Goal: Check status: Check status

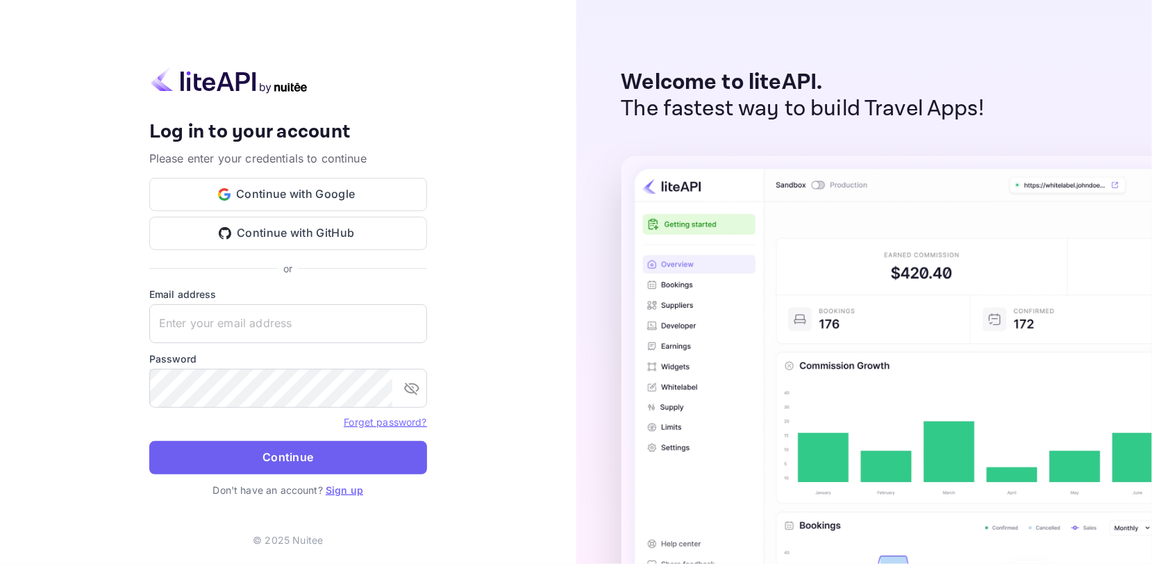
type input "[EMAIL_ADDRESS][DOMAIN_NAME]"
click at [316, 450] on button "Continue" at bounding box center [288, 457] width 278 height 33
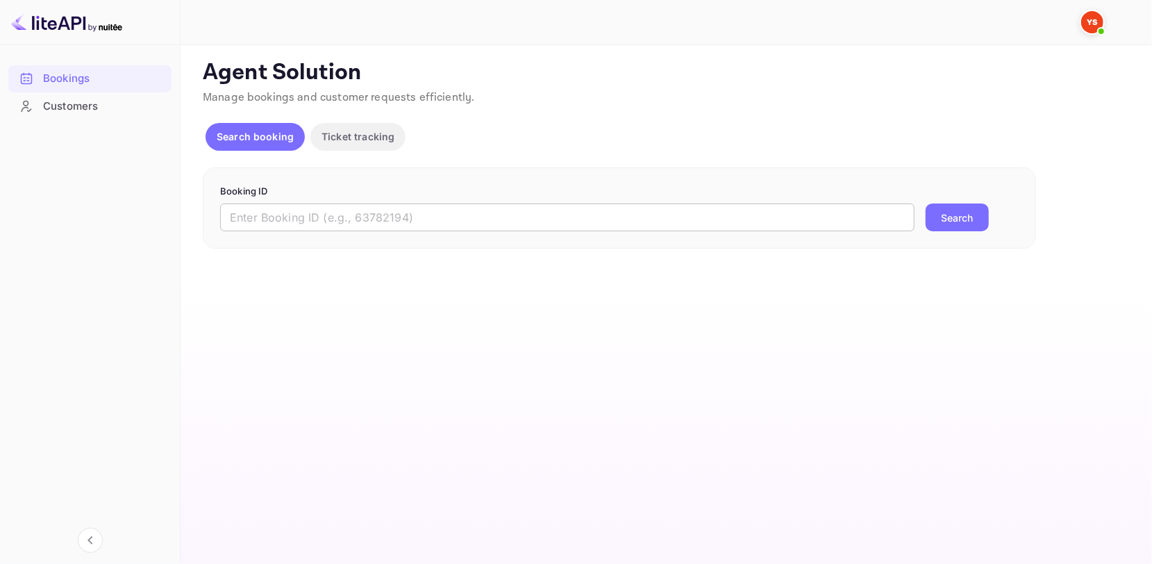
click at [510, 222] on input "text" at bounding box center [567, 218] width 695 height 28
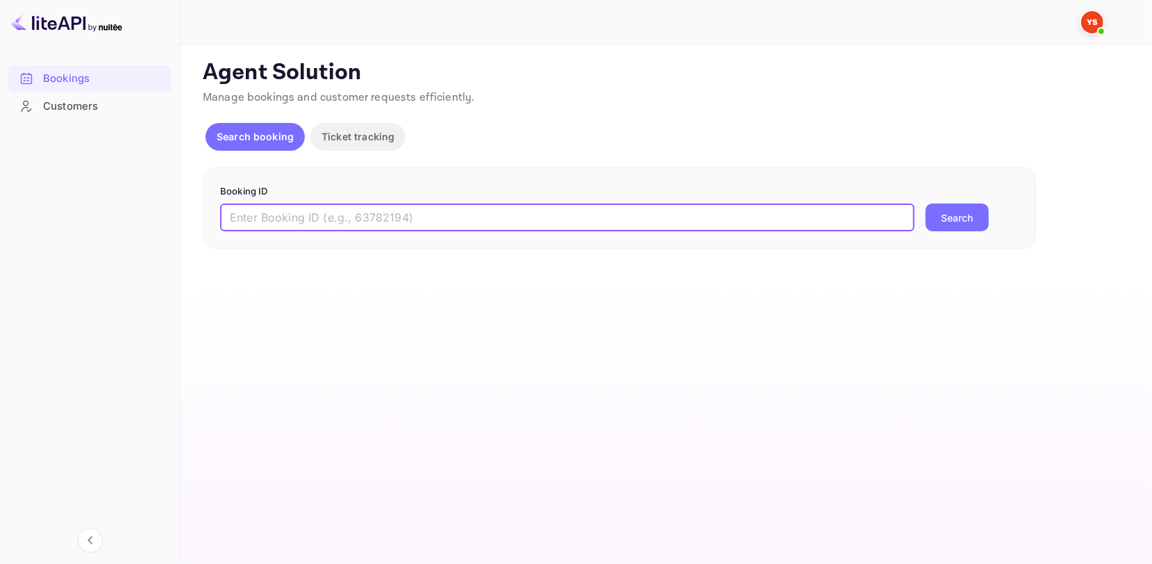
paste input "9812651"
type input "9812651"
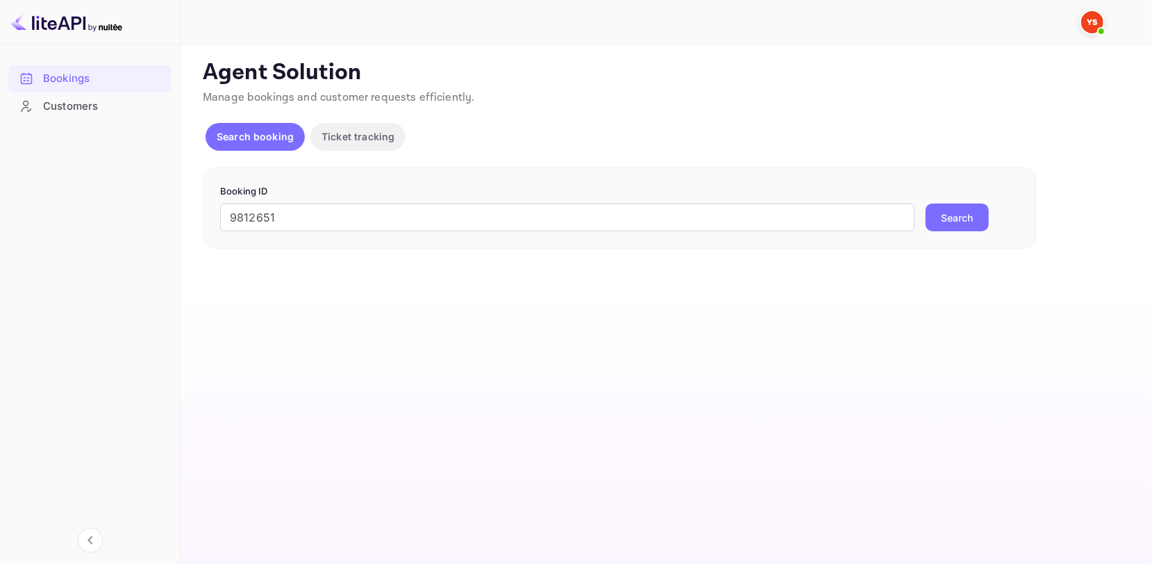
click at [964, 215] on button "Search" at bounding box center [957, 218] width 63 height 28
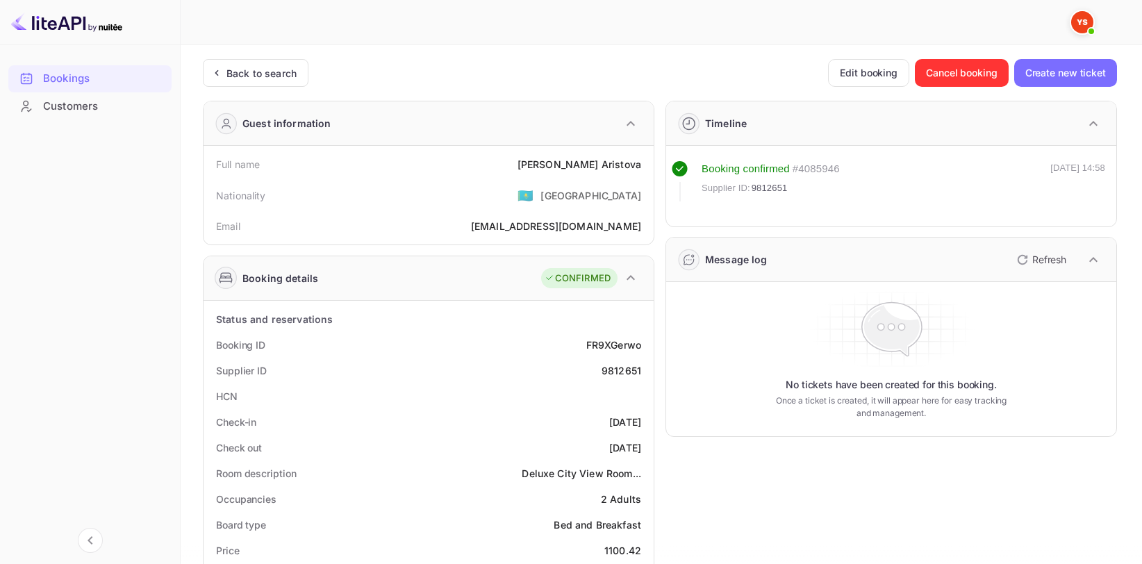
click at [590, 161] on div "[PERSON_NAME]" at bounding box center [580, 164] width 124 height 15
copy div "[PERSON_NAME]"
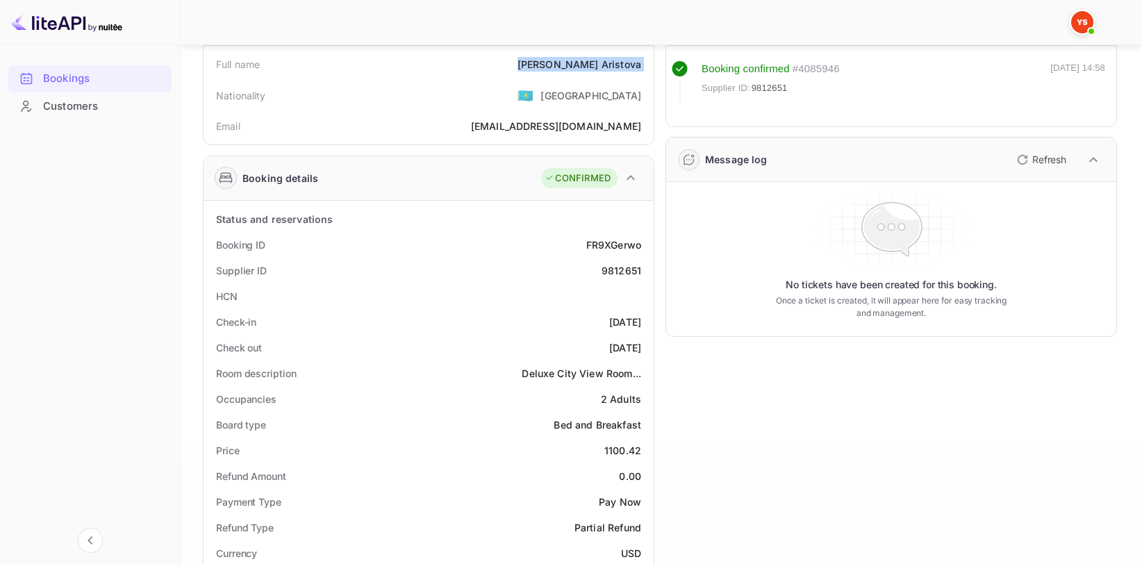
scroll to position [139, 0]
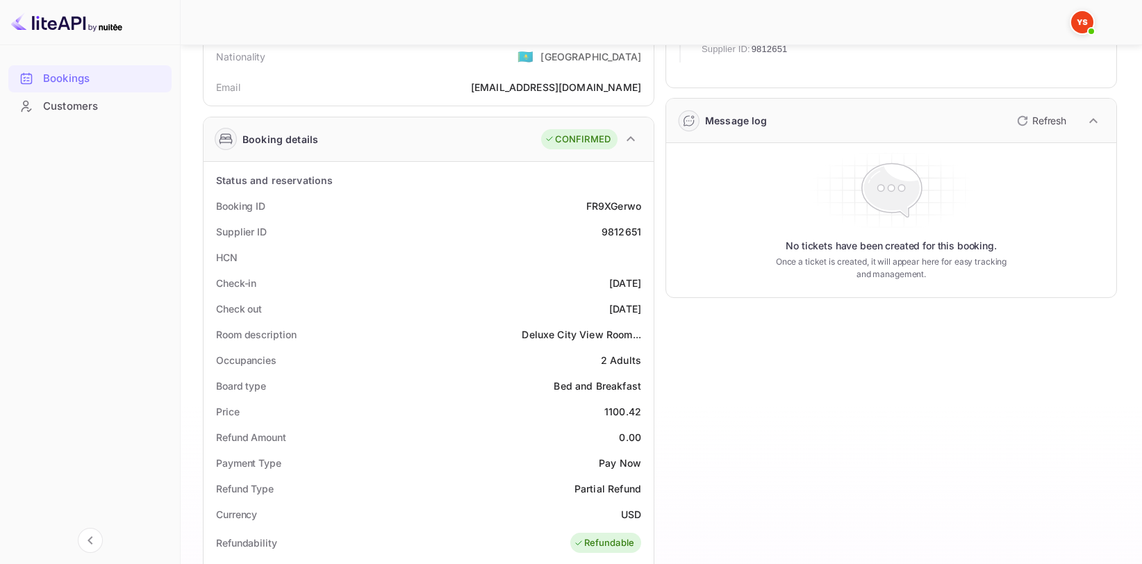
click at [618, 226] on div "9812651" at bounding box center [622, 231] width 40 height 15
copy div "9812651"
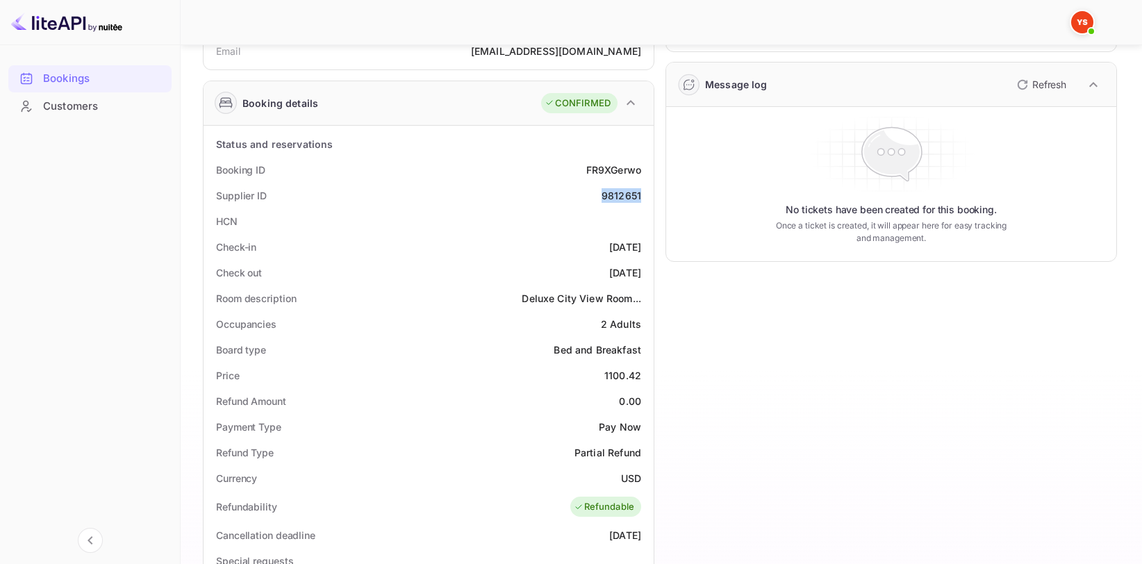
scroll to position [278, 0]
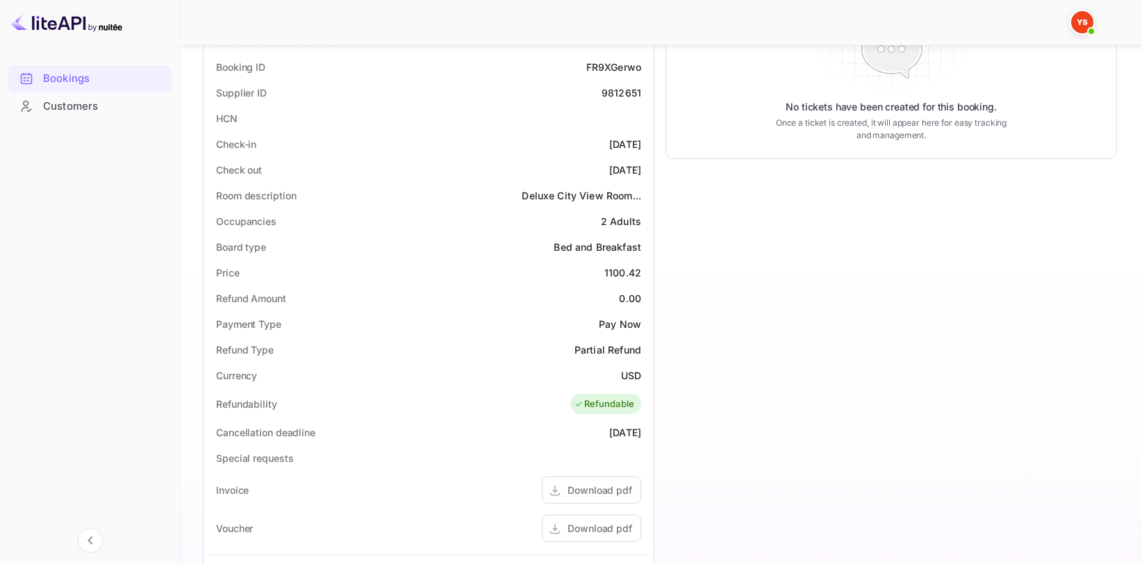
click at [627, 268] on div "1100.42" at bounding box center [622, 272] width 37 height 15
copy div "1100.42"
click at [635, 365] on div "Currency USD" at bounding box center [428, 376] width 439 height 26
click at [634, 374] on div "USD" at bounding box center [631, 375] width 20 height 15
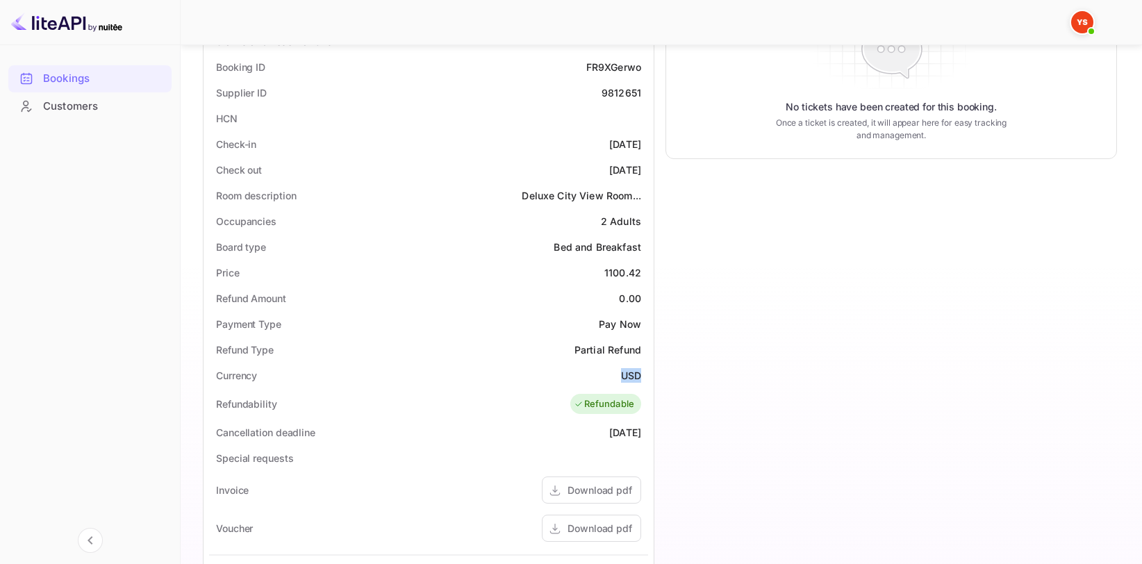
click at [634, 374] on div "USD" at bounding box center [631, 375] width 20 height 15
copy div "USD"
